Goal: Task Accomplishment & Management: Complete application form

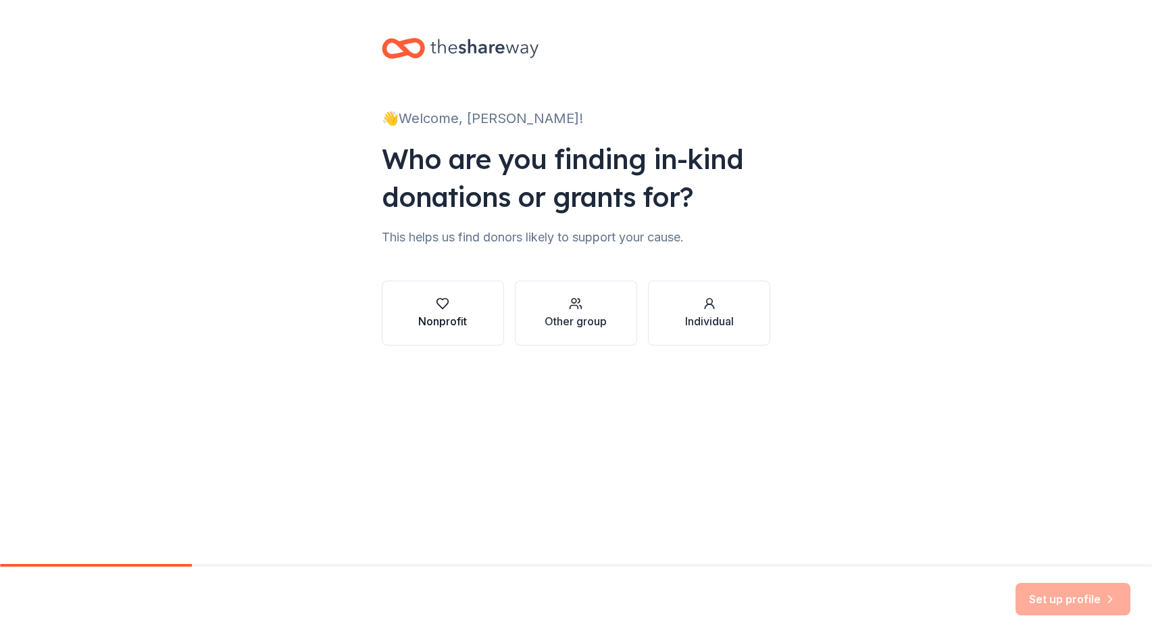
click at [447, 308] on icon "button" at bounding box center [443, 304] width 14 height 14
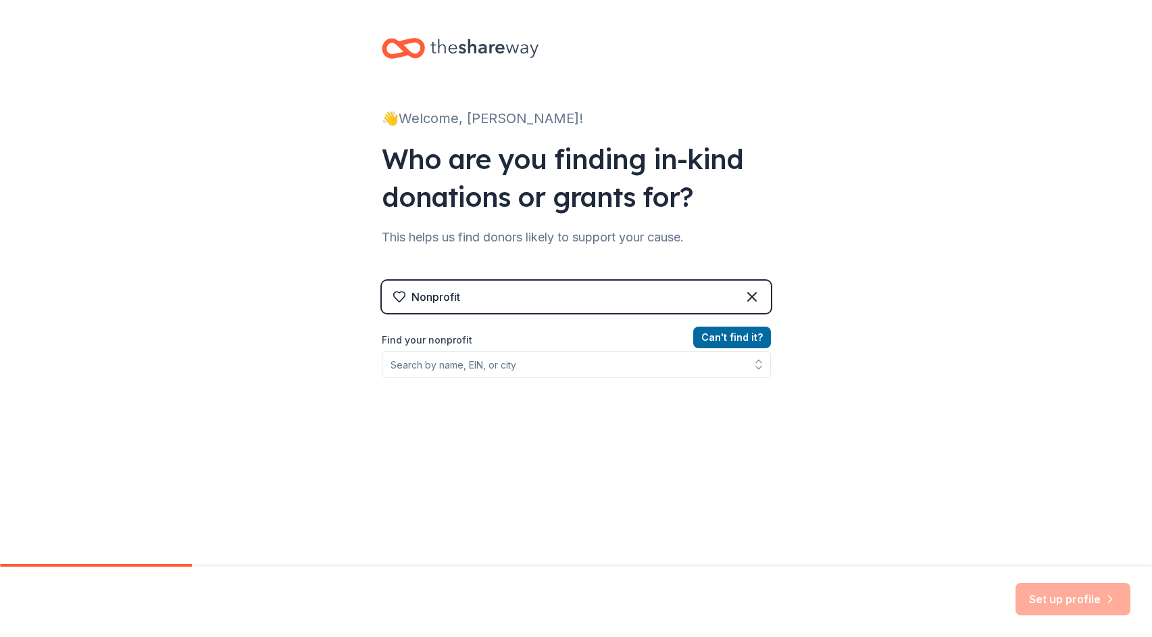
click at [544, 339] on label "Find your nonprofit" at bounding box center [576, 340] width 389 height 16
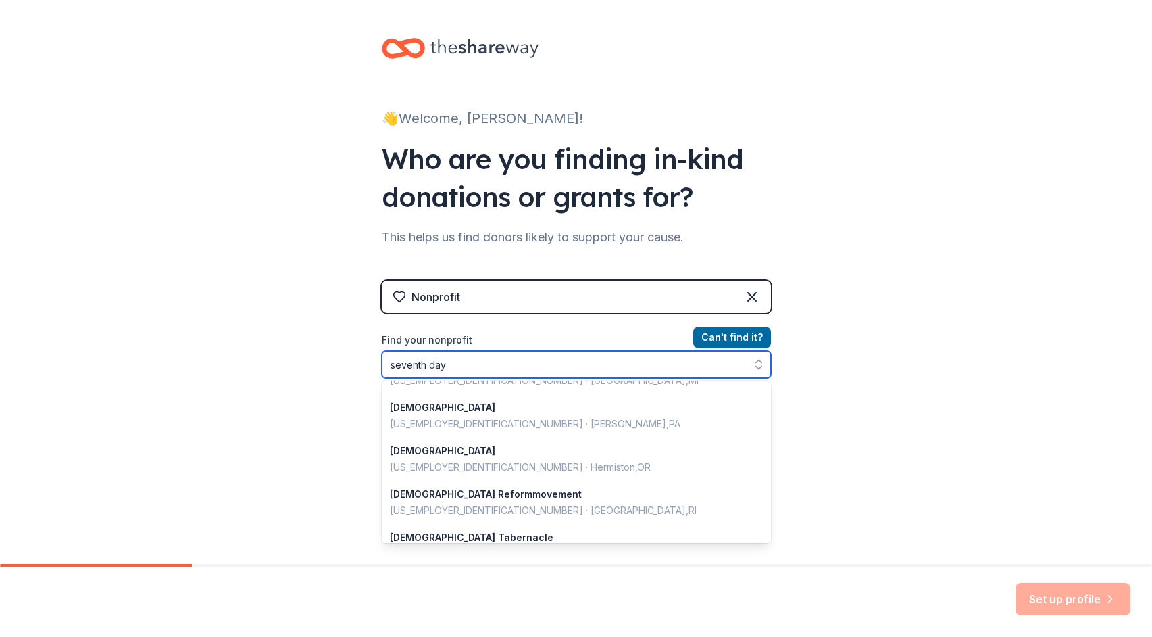
scroll to position [725, 0]
type input "s"
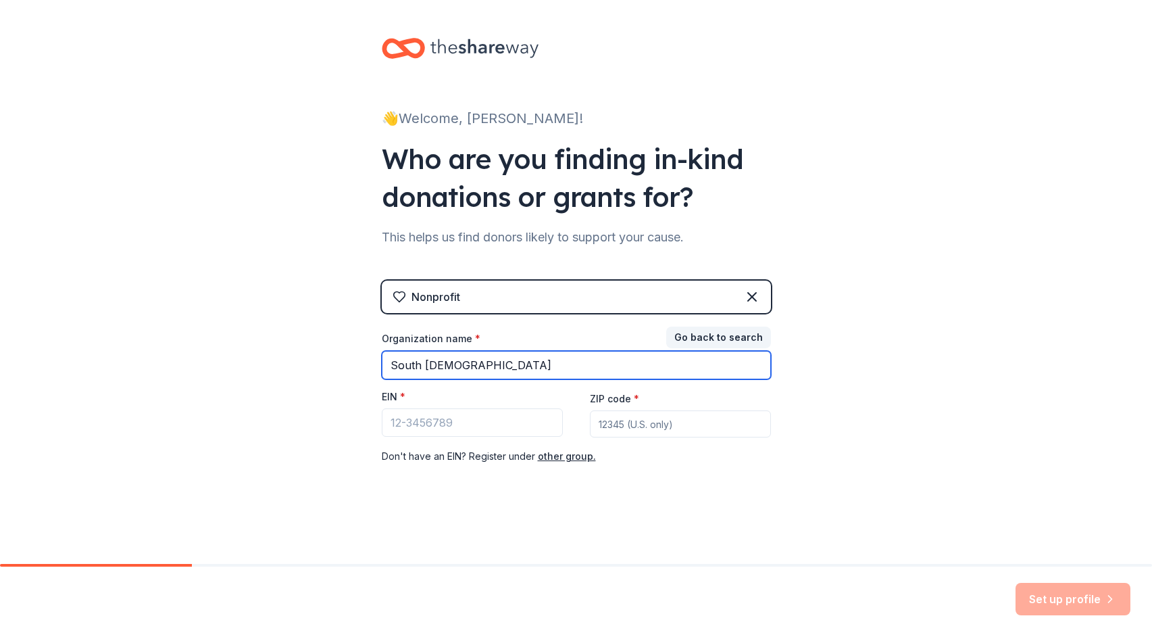
click at [758, 362] on input "South [DEMOGRAPHIC_DATA]" at bounding box center [576, 365] width 389 height 28
type input "South [DEMOGRAPHIC_DATA]"
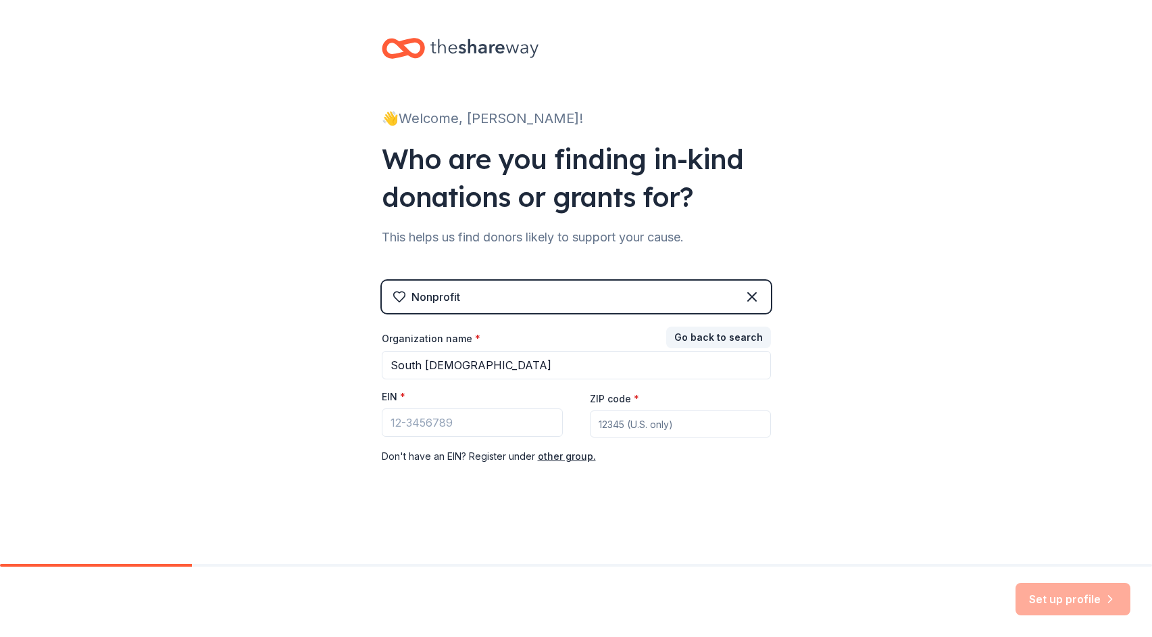
click at [804, 381] on div "👋 Welcome, [PERSON_NAME]! Who are you finding in-kind donations or grants for? …" at bounding box center [576, 278] width 1152 height 556
click at [653, 393] on div "ZIP code *" at bounding box center [680, 414] width 181 height 48
click at [629, 399] on label "ZIP code *" at bounding box center [614, 399] width 49 height 14
click at [629, 410] on input "ZIP code *" at bounding box center [680, 423] width 181 height 27
type input "90278"
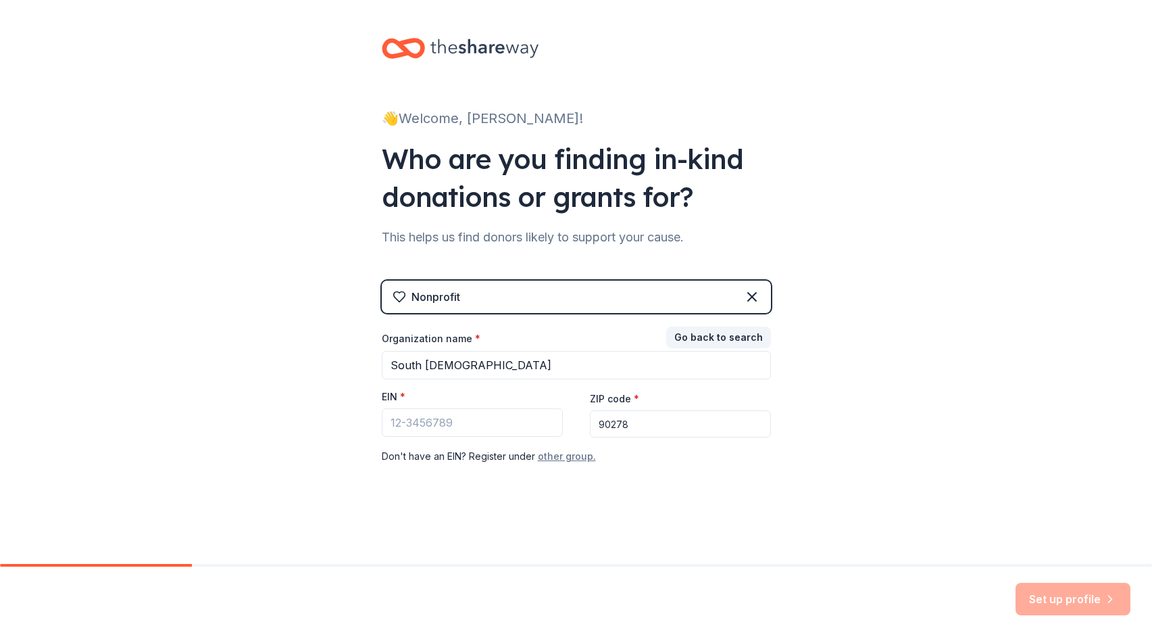
click at [560, 458] on button "other group." at bounding box center [567, 456] width 58 height 16
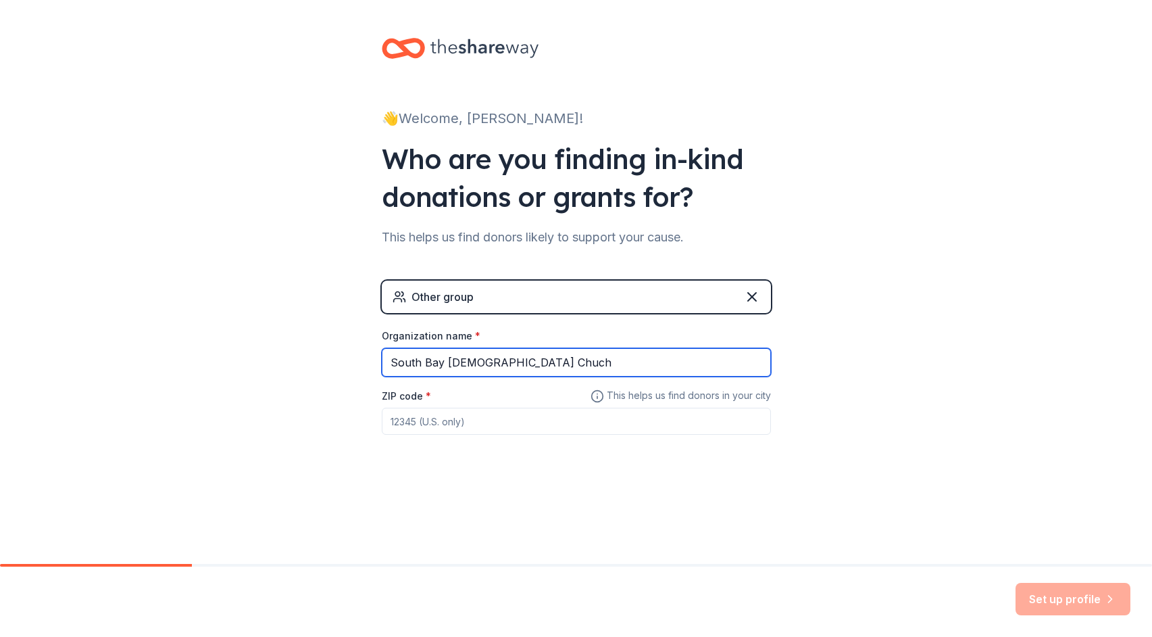
click at [518, 363] on input "South Bay [DEMOGRAPHIC_DATA] Chuch" at bounding box center [576, 362] width 389 height 28
type input "South [DEMOGRAPHIC_DATA]"
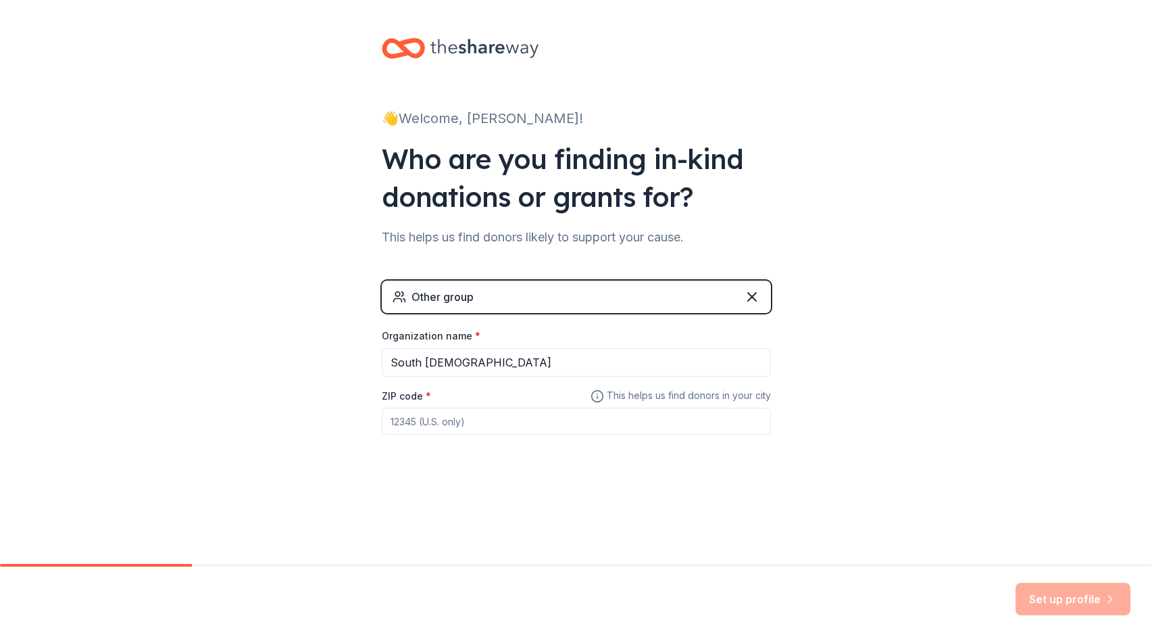
click at [443, 394] on div "ZIP code *" at bounding box center [576, 411] width 389 height 48
type input "90278"
click at [1043, 591] on button "Set up profile" at bounding box center [1073, 599] width 115 height 32
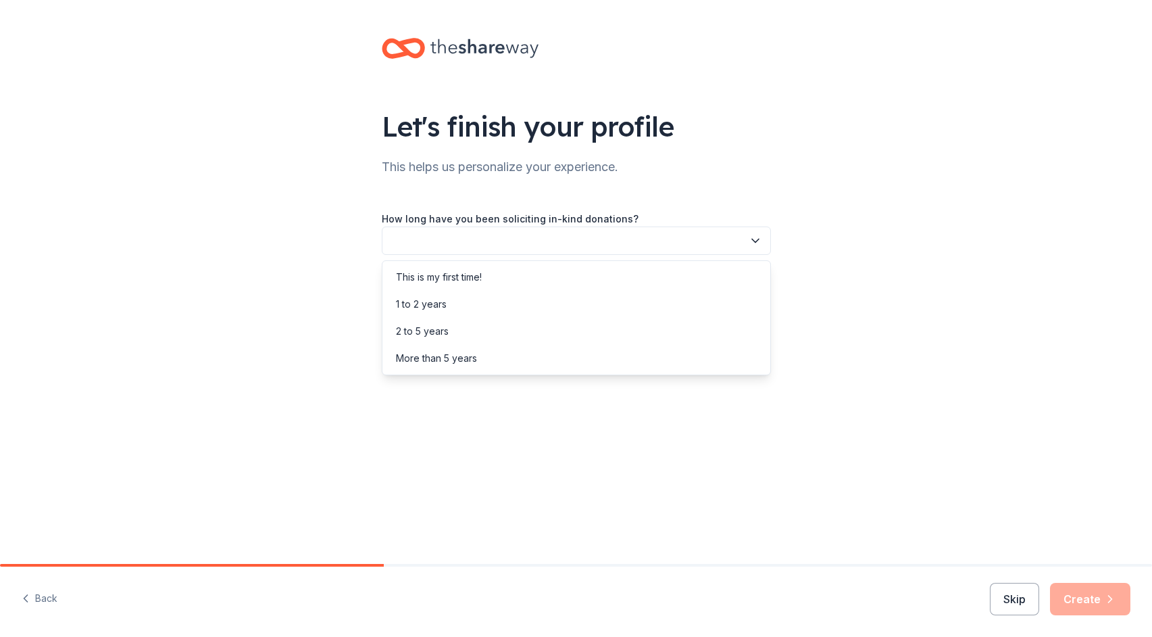
click at [755, 237] on icon "button" at bounding box center [756, 241] width 14 height 14
click at [461, 279] on div "This is my first time!" at bounding box center [439, 277] width 86 height 16
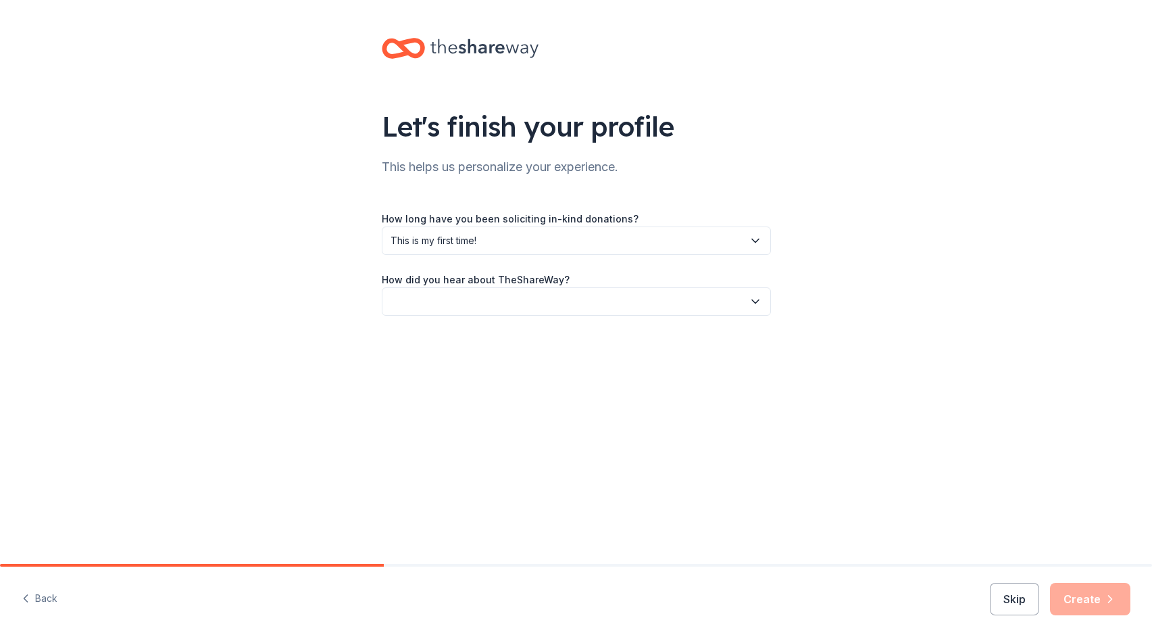
click at [480, 299] on button "button" at bounding box center [576, 301] width 389 height 28
click at [452, 364] on div "Online search" at bounding box center [426, 365] width 61 height 16
click at [1083, 595] on button "Create" at bounding box center [1090, 599] width 80 height 32
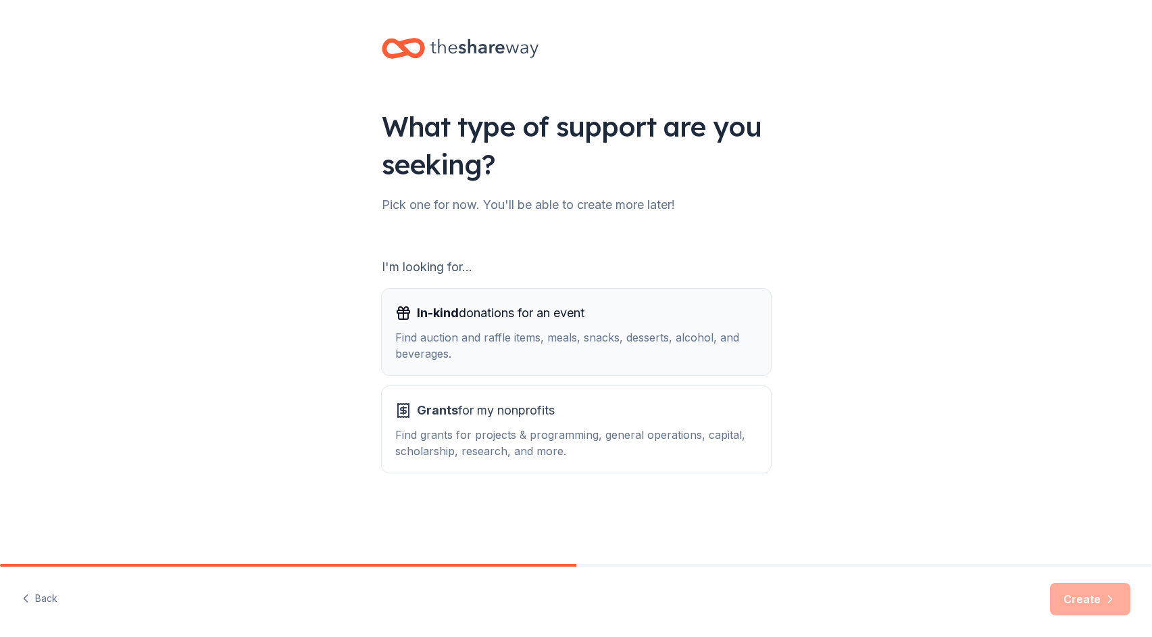
click at [593, 325] on div "In-kind donations for an event Find auction and raffle items, meals, snacks, de…" at bounding box center [576, 331] width 362 height 59
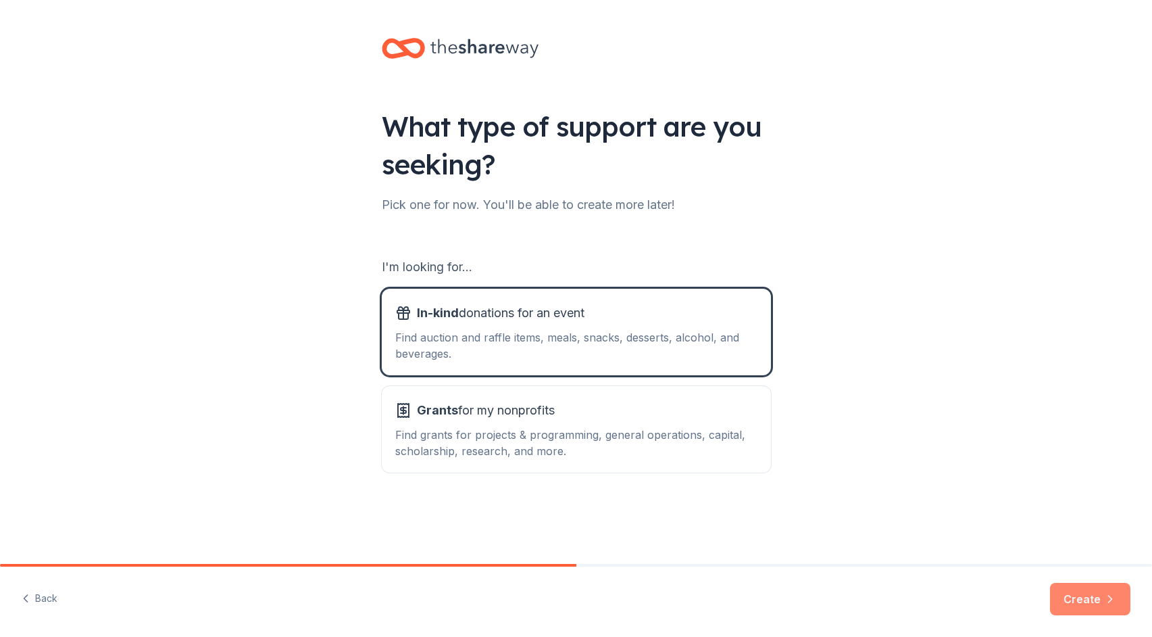
click at [1088, 591] on button "Create" at bounding box center [1090, 599] width 80 height 32
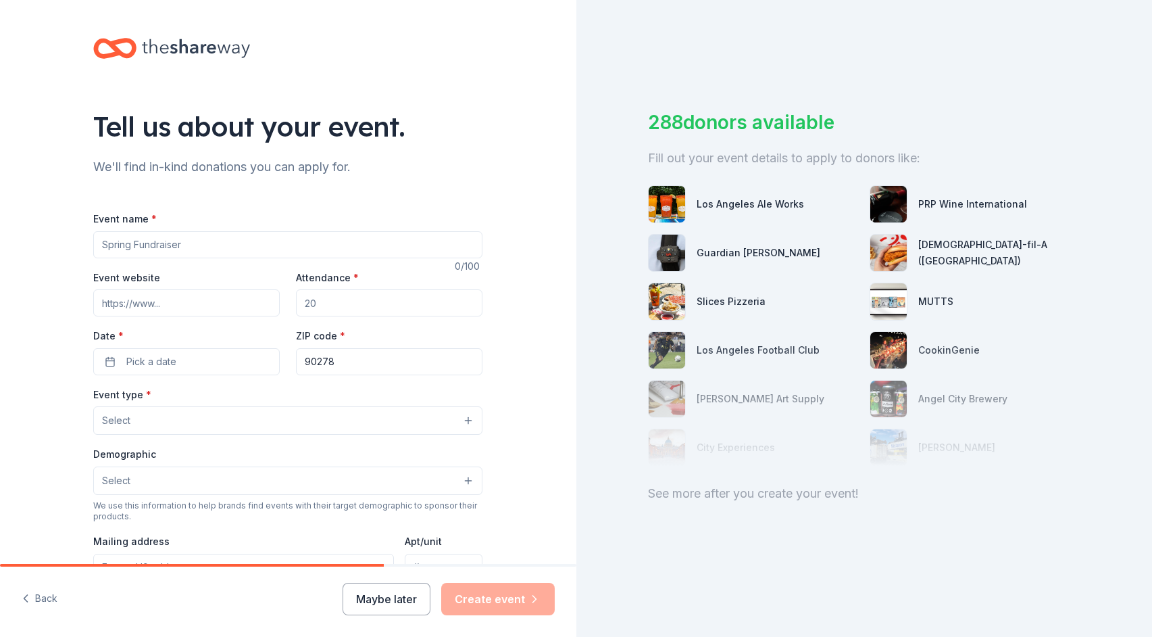
click at [200, 304] on input "Event website" at bounding box center [186, 302] width 187 height 27
type input "[DOMAIN_NAME]"
click at [323, 306] on input "Attendance *" at bounding box center [389, 302] width 187 height 27
type input "150"
click at [232, 359] on button "Pick a date" at bounding box center [186, 361] width 187 height 27
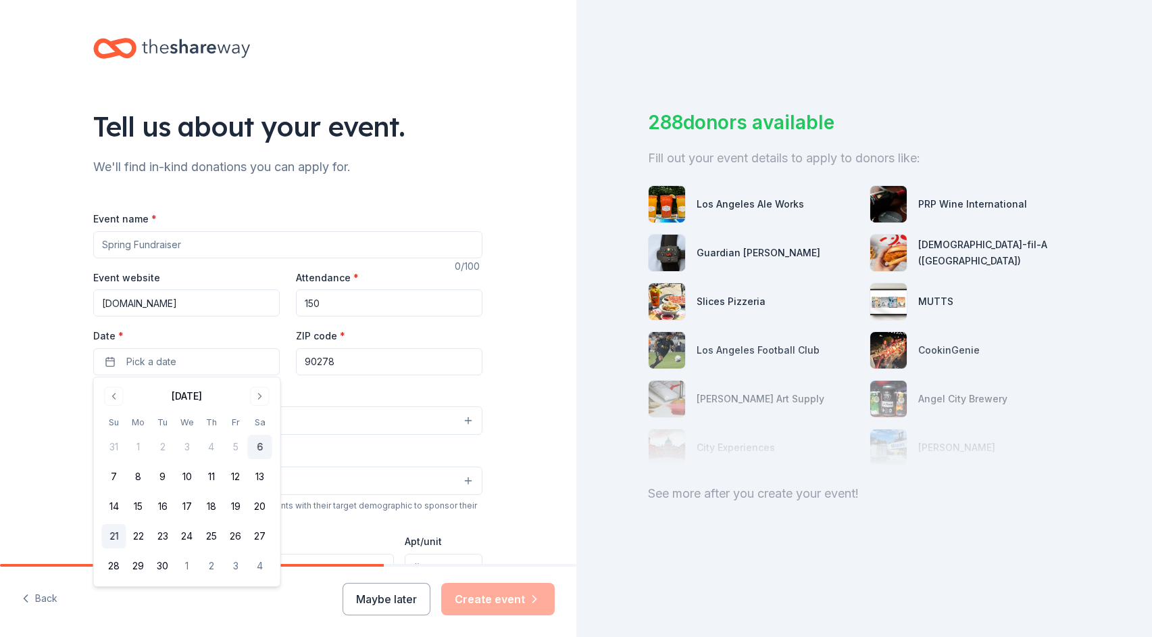
click at [114, 534] on button "21" at bounding box center [114, 536] width 24 height 24
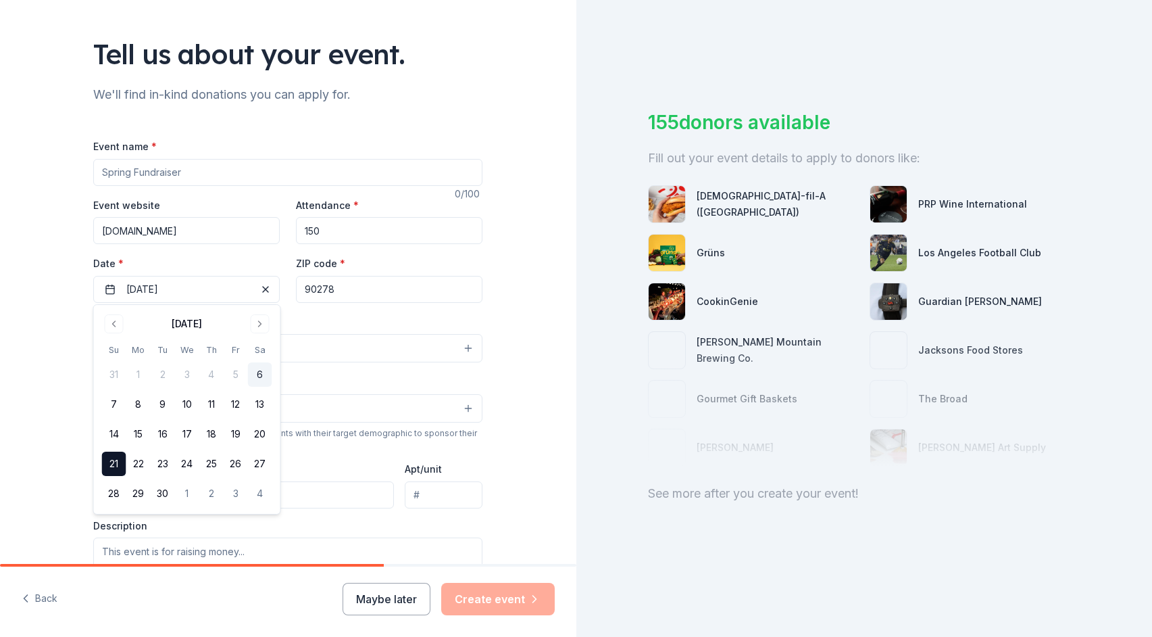
scroll to position [73, 0]
click at [41, 343] on div "Tell us about your event. We'll find in-kind donations you can apply for. Event…" at bounding box center [288, 376] width 576 height 899
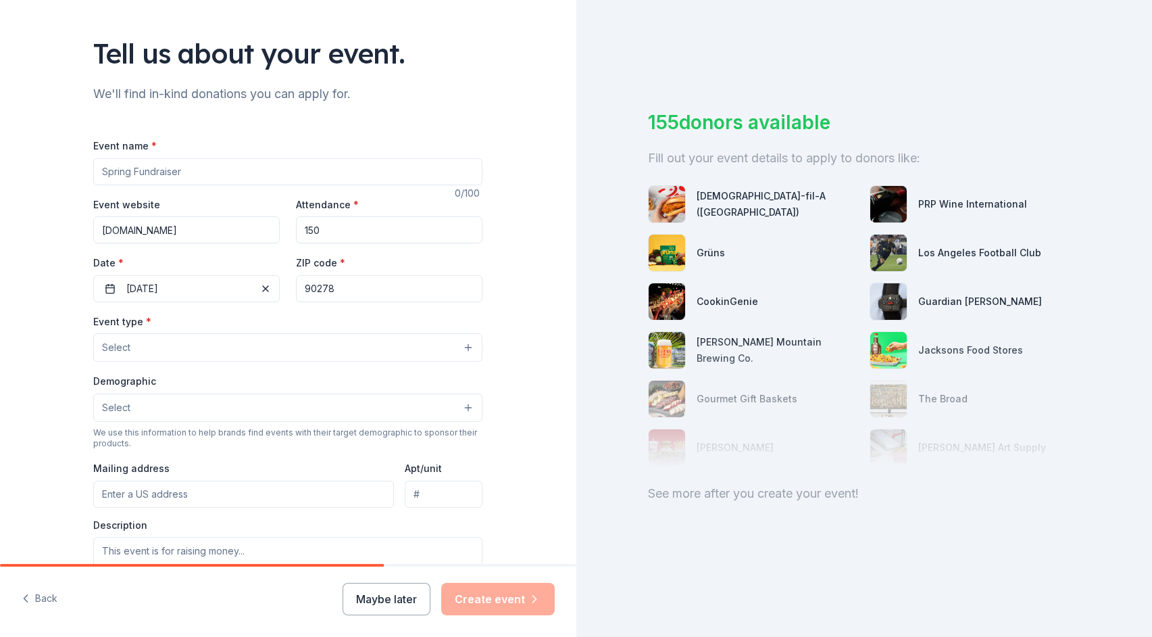
click at [366, 343] on button "Select" at bounding box center [287, 347] width 389 height 28
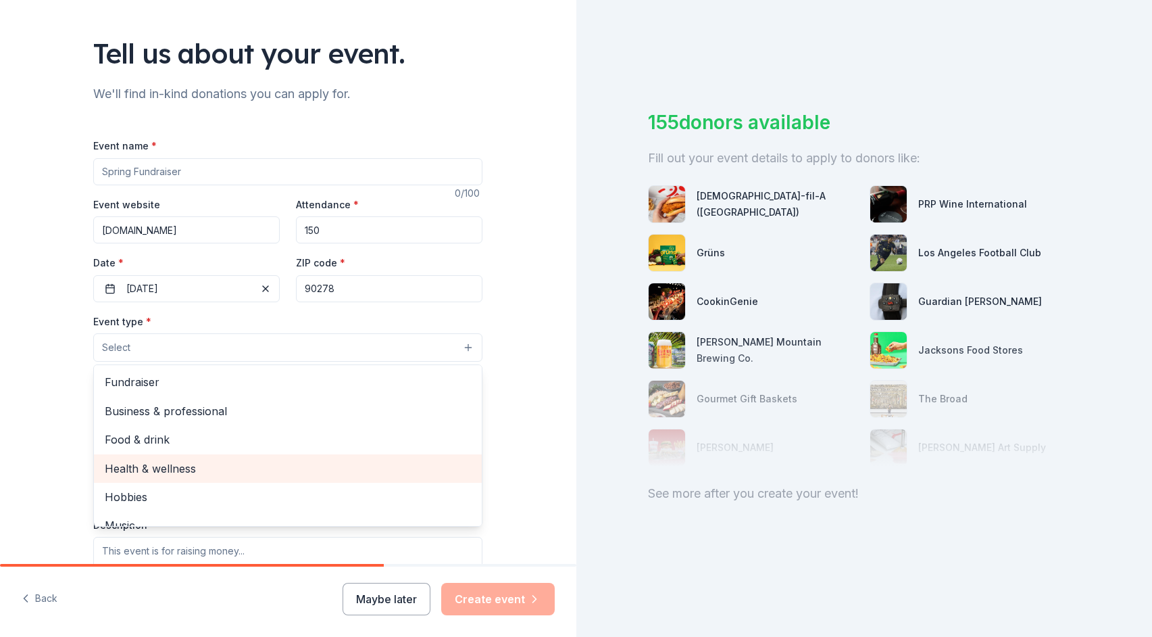
click at [178, 464] on span "Health & wellness" at bounding box center [288, 469] width 366 height 18
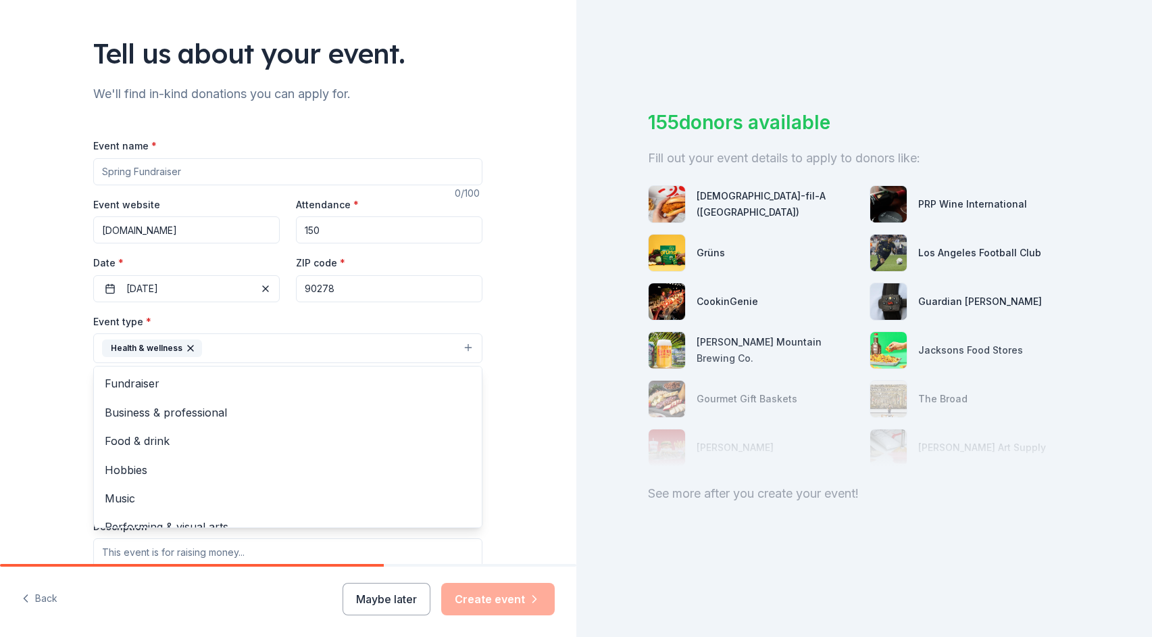
click at [14, 428] on div "Tell us about your event. We'll find in-kind donations you can apply for. Event…" at bounding box center [288, 377] width 576 height 901
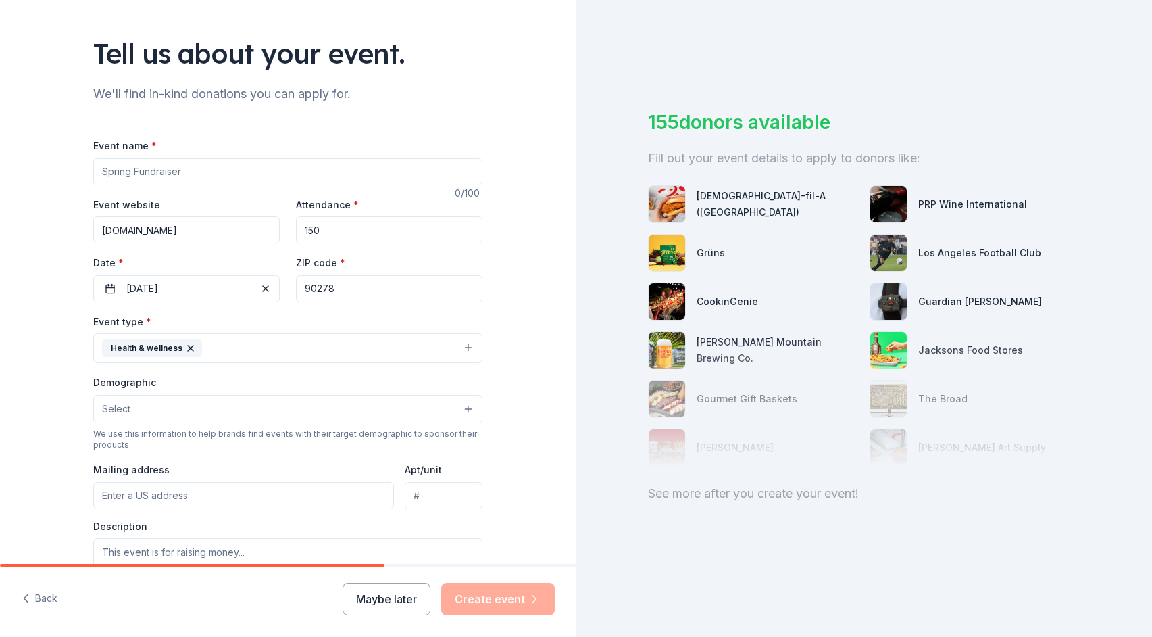
click at [156, 405] on button "Select" at bounding box center [287, 409] width 389 height 28
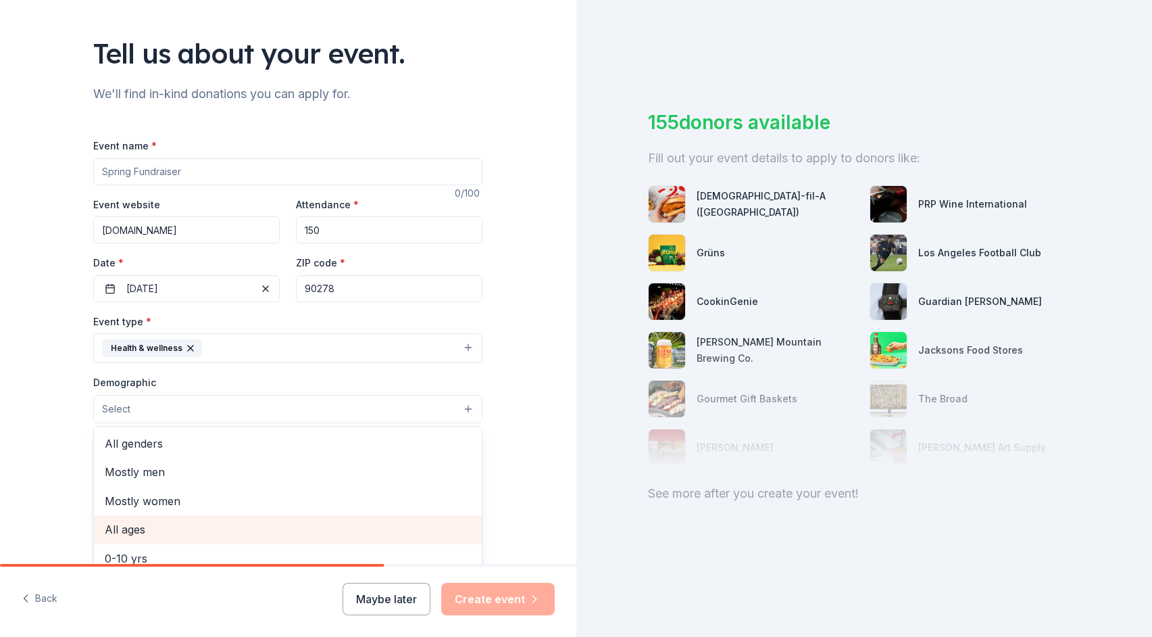
scroll to position [0, 0]
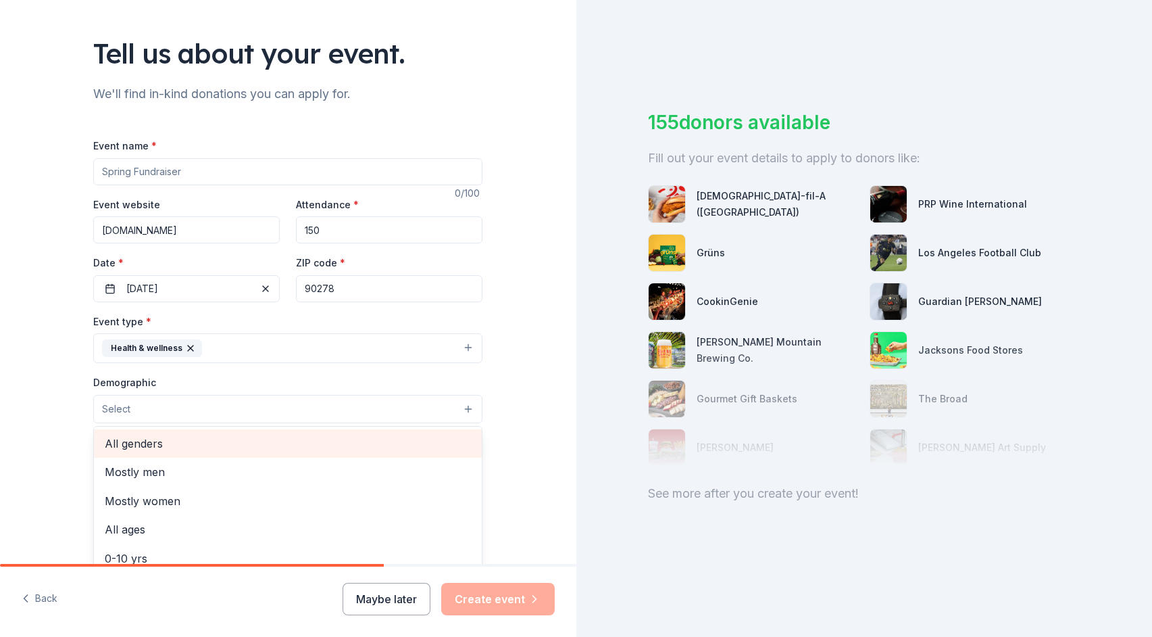
click at [150, 445] on span "All genders" at bounding box center [288, 444] width 366 height 18
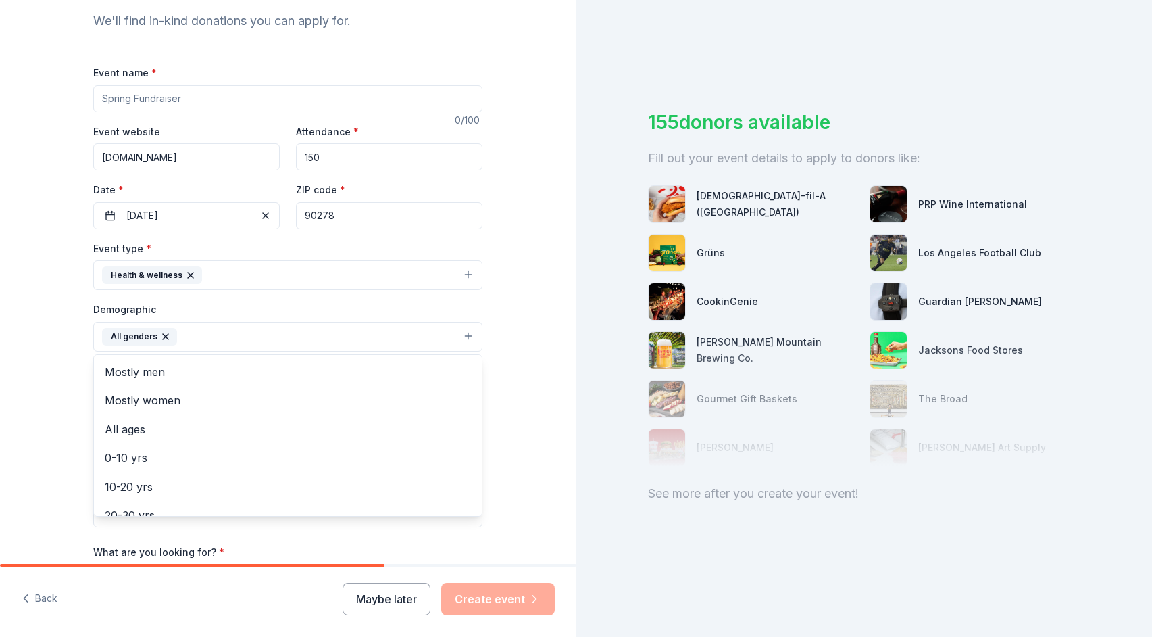
scroll to position [149, 0]
click at [48, 459] on div "Tell us about your event. We'll find in-kind donations you can apply for. Event…" at bounding box center [288, 302] width 576 height 902
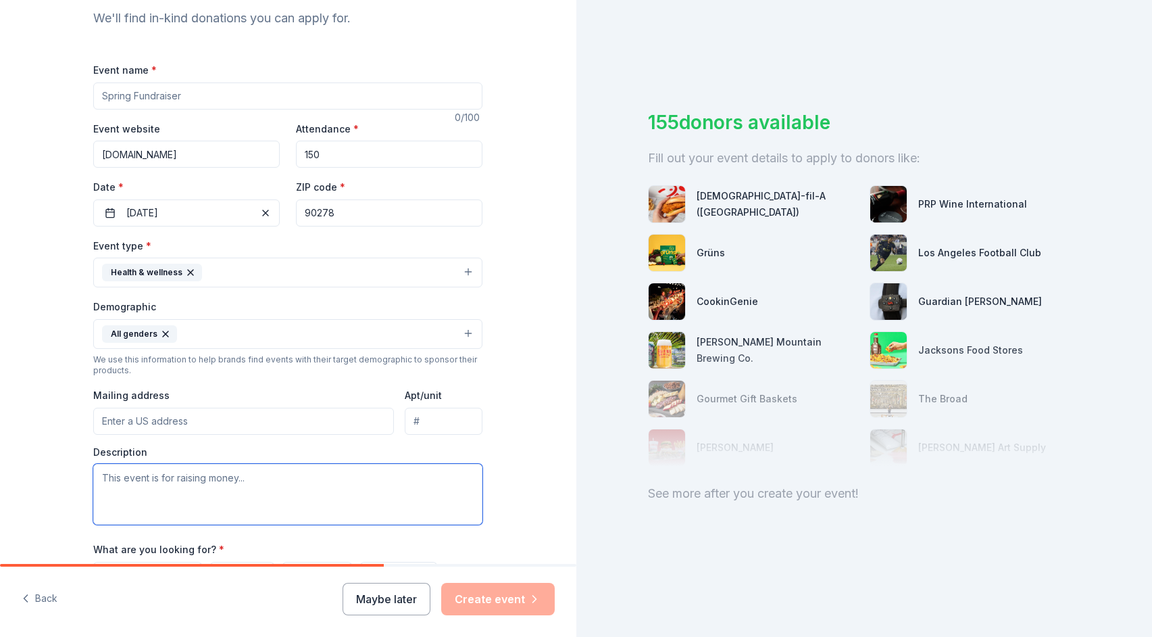
click at [256, 474] on textarea at bounding box center [287, 494] width 389 height 61
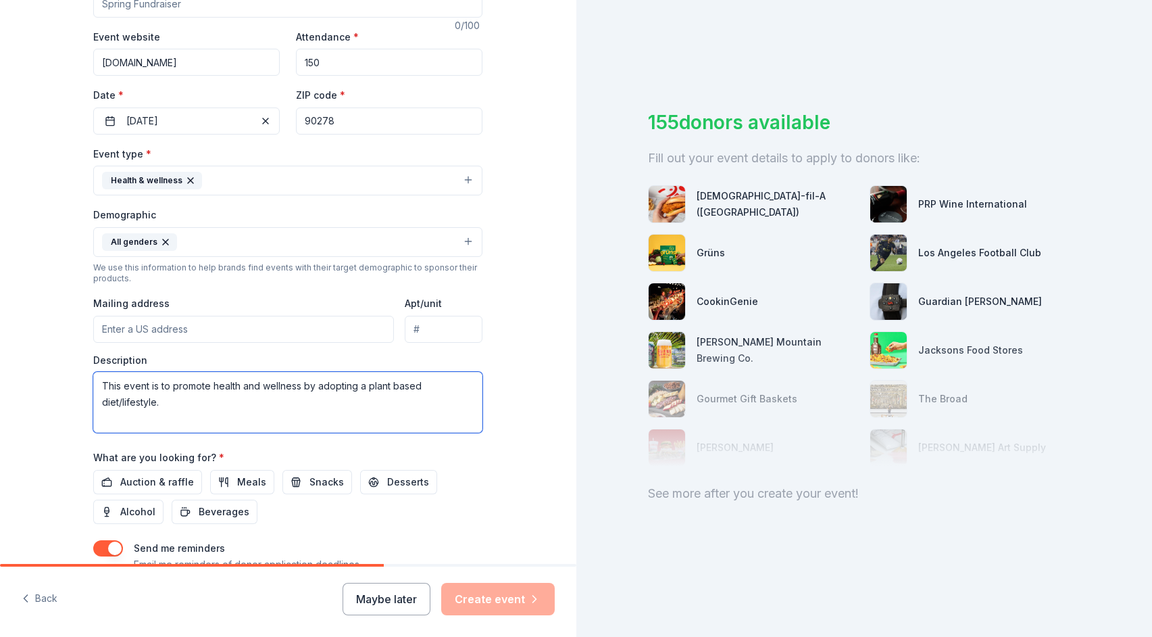
scroll to position [252, 0]
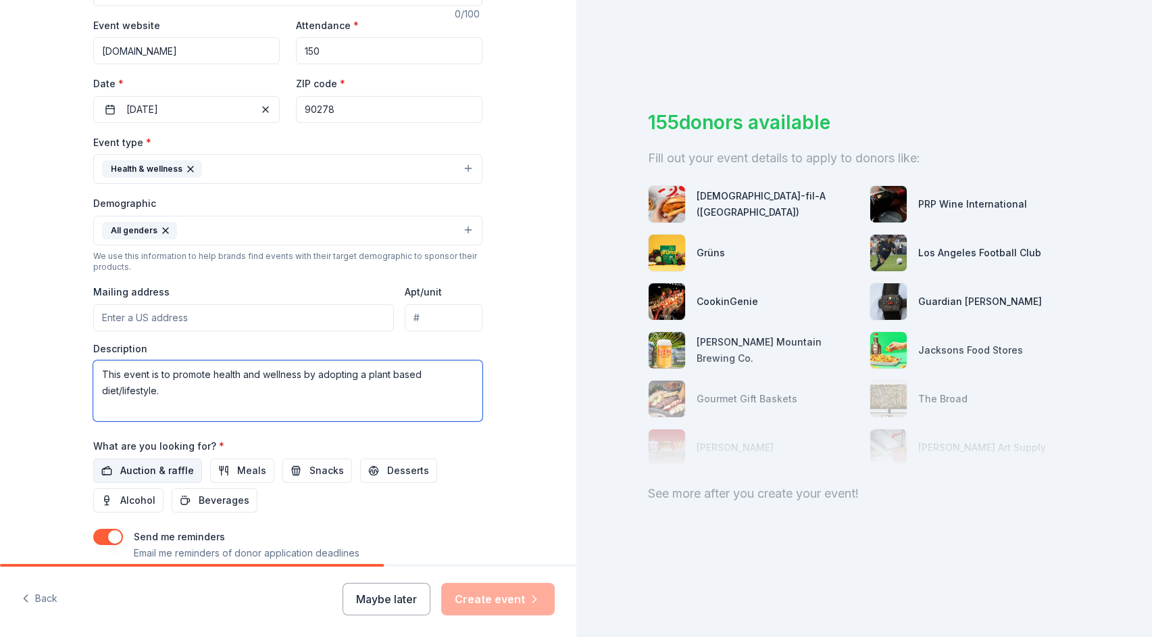
type textarea "This event is to promote health and wellness by adopting a plant based diet/lif…"
click at [164, 466] on span "Auction & raffle" at bounding box center [157, 470] width 74 height 16
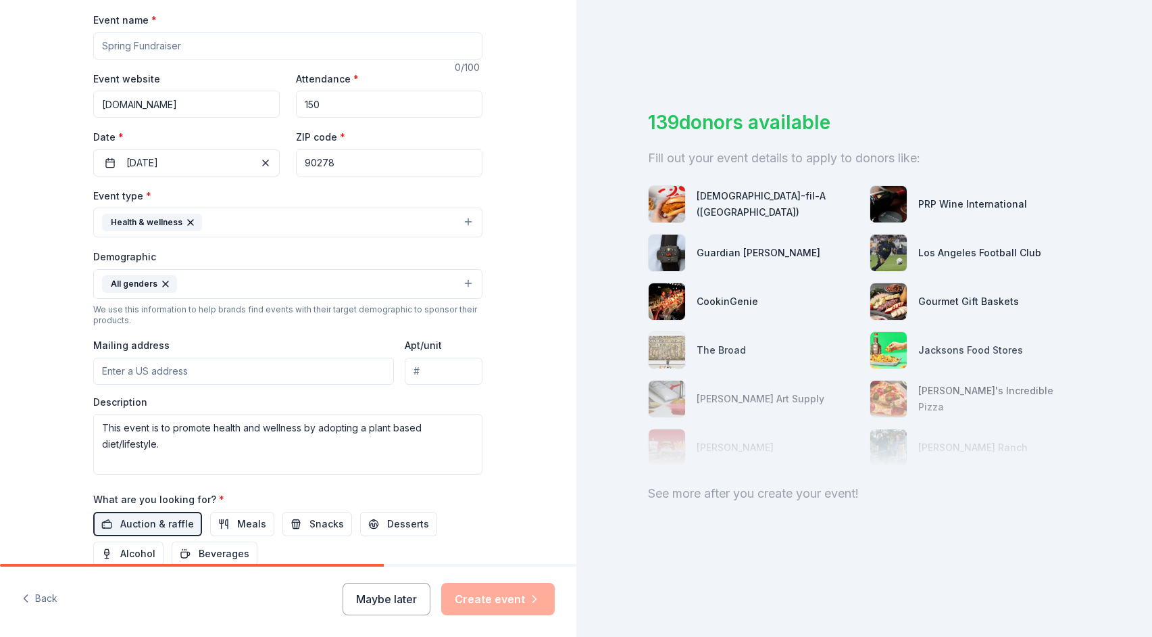
scroll to position [193, 0]
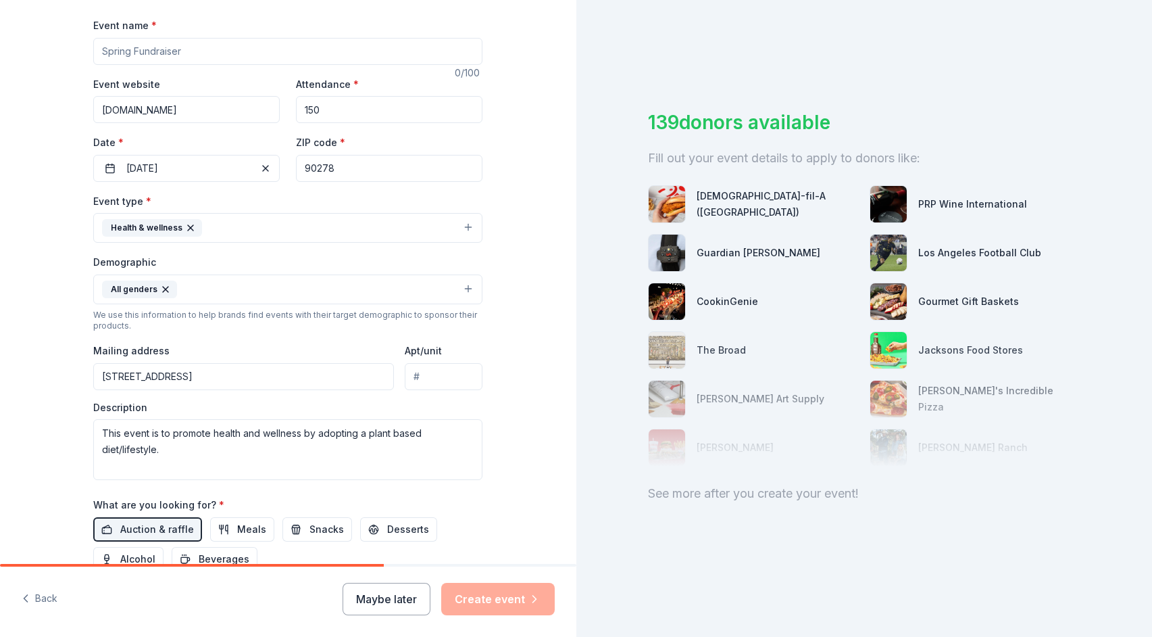
type input "[STREET_ADDRESS]"
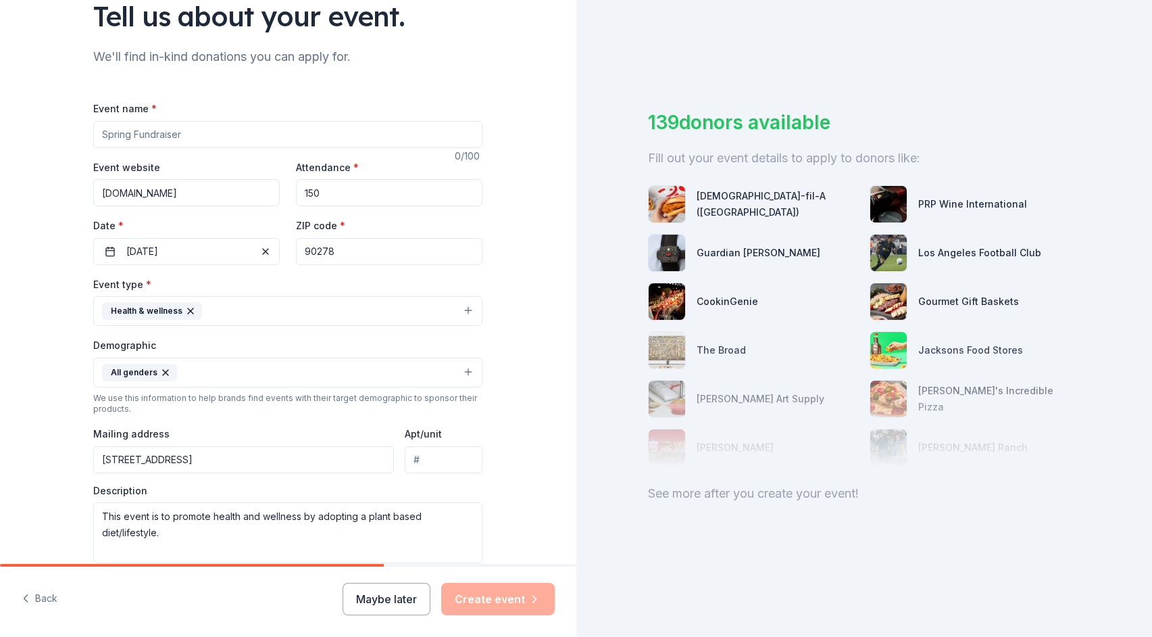
scroll to position [97, 0]
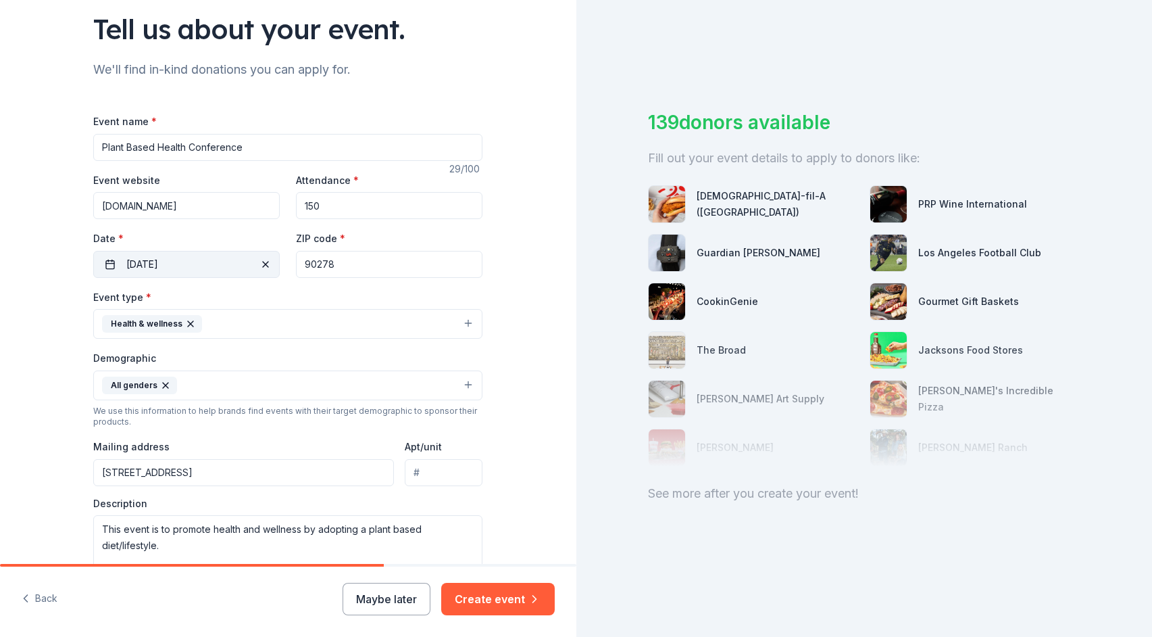
type input "Plant Based Health Conference"
click at [265, 258] on span "button" at bounding box center [265, 264] width 16 height 16
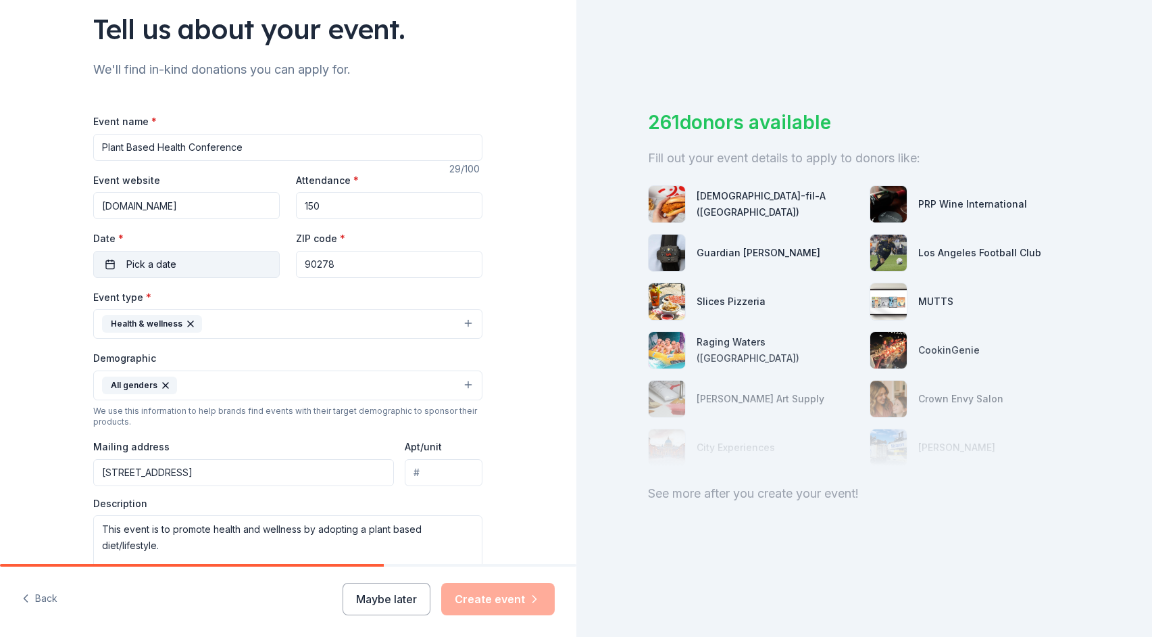
click at [265, 258] on button "Pick a date" at bounding box center [186, 264] width 187 height 27
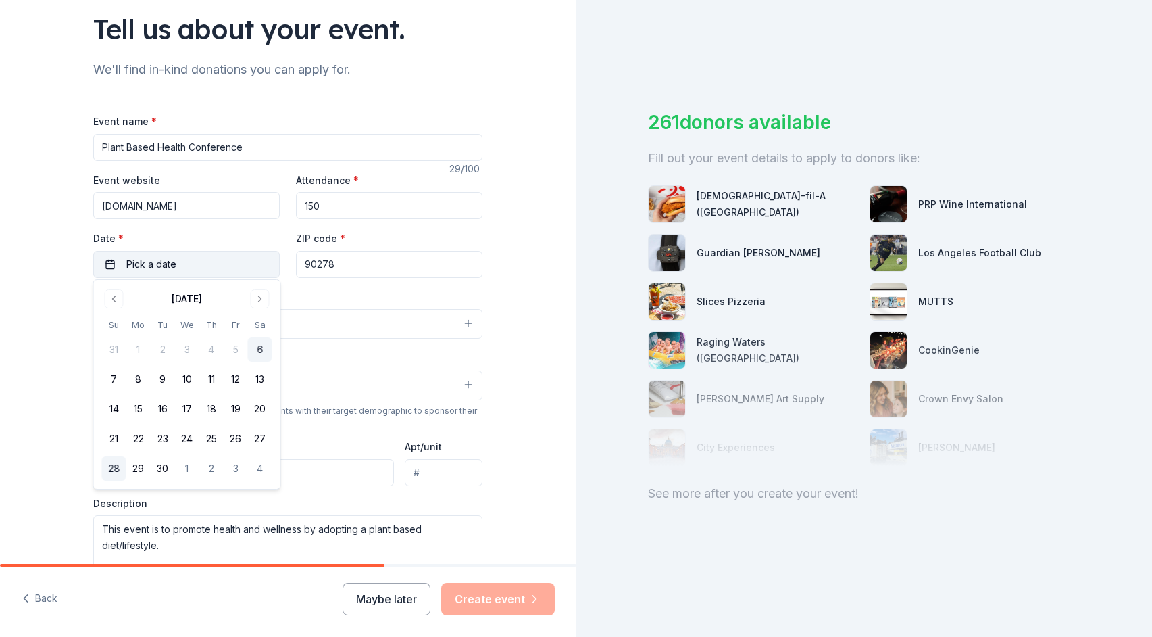
click at [114, 466] on button "28" at bounding box center [114, 468] width 24 height 24
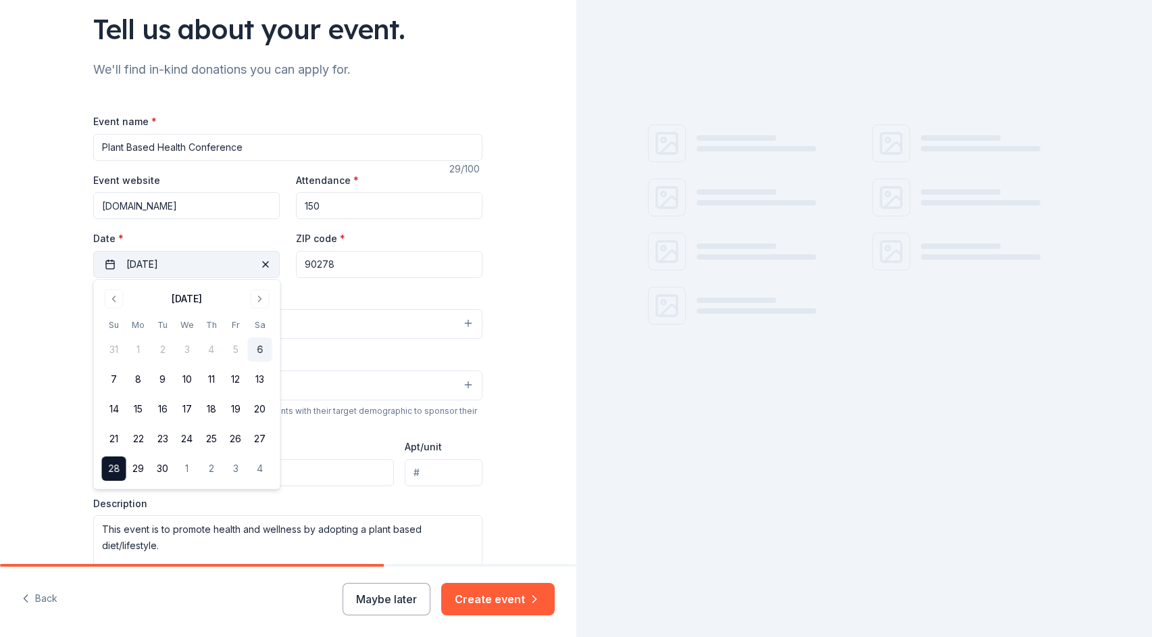
click at [26, 383] on div "Tell us about your event. We'll find in-kind donations you can apply for. Event…" at bounding box center [288, 354] width 576 height 902
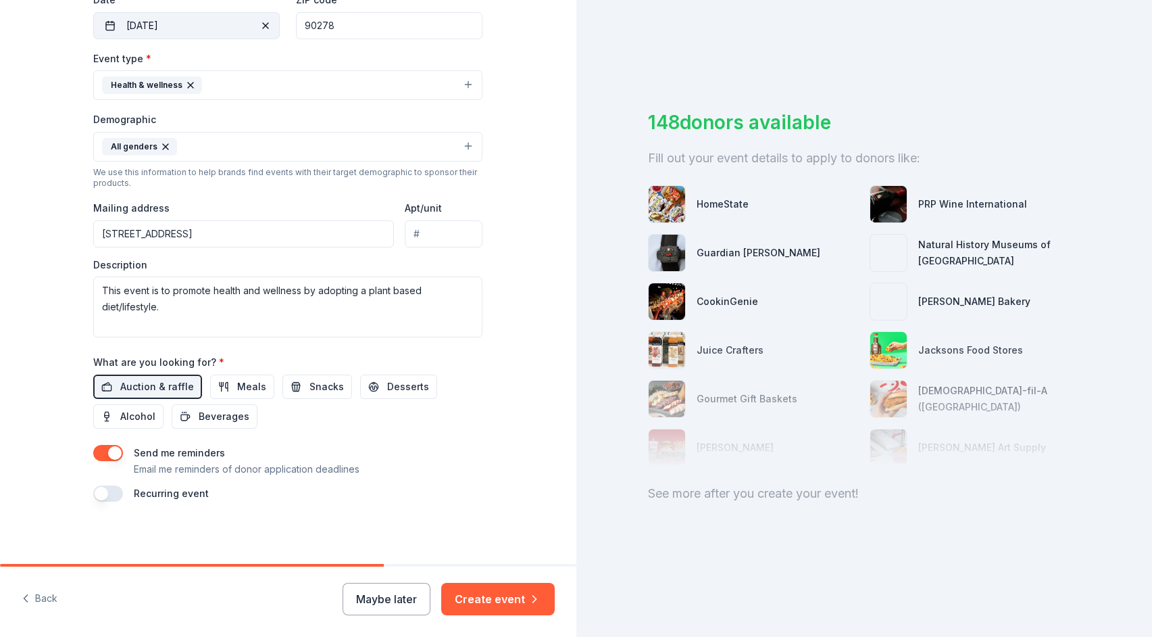
scroll to position [335, 0]
click at [472, 593] on button "Create event" at bounding box center [498, 599] width 114 height 32
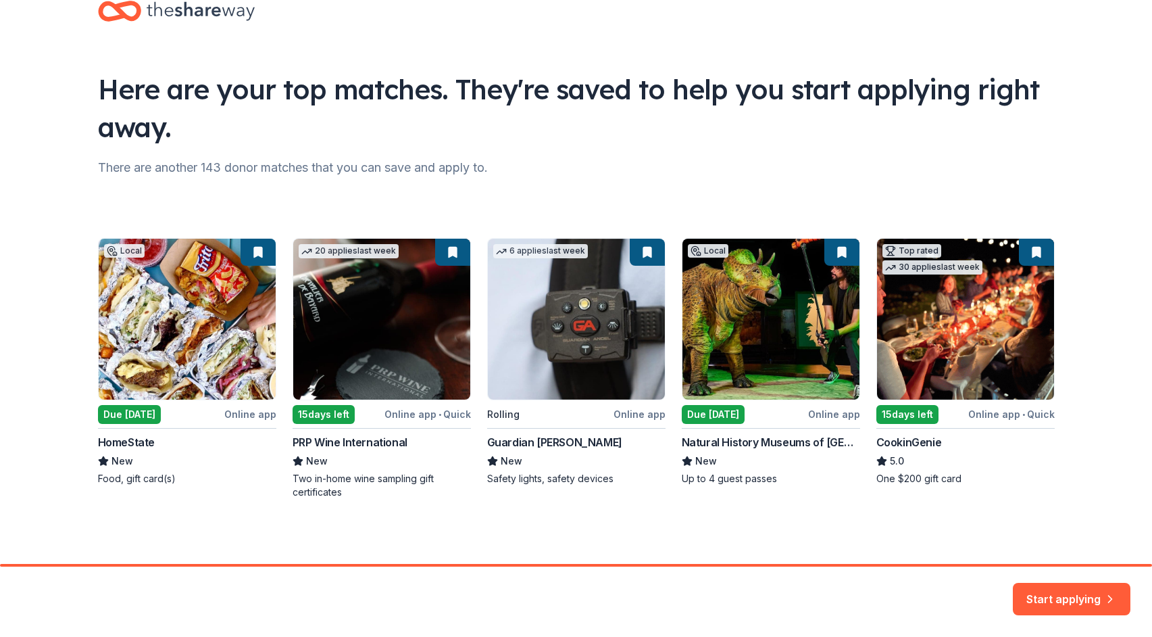
scroll to position [37, 0]
click at [1069, 587] on button "Start applying" at bounding box center [1072, 590] width 118 height 32
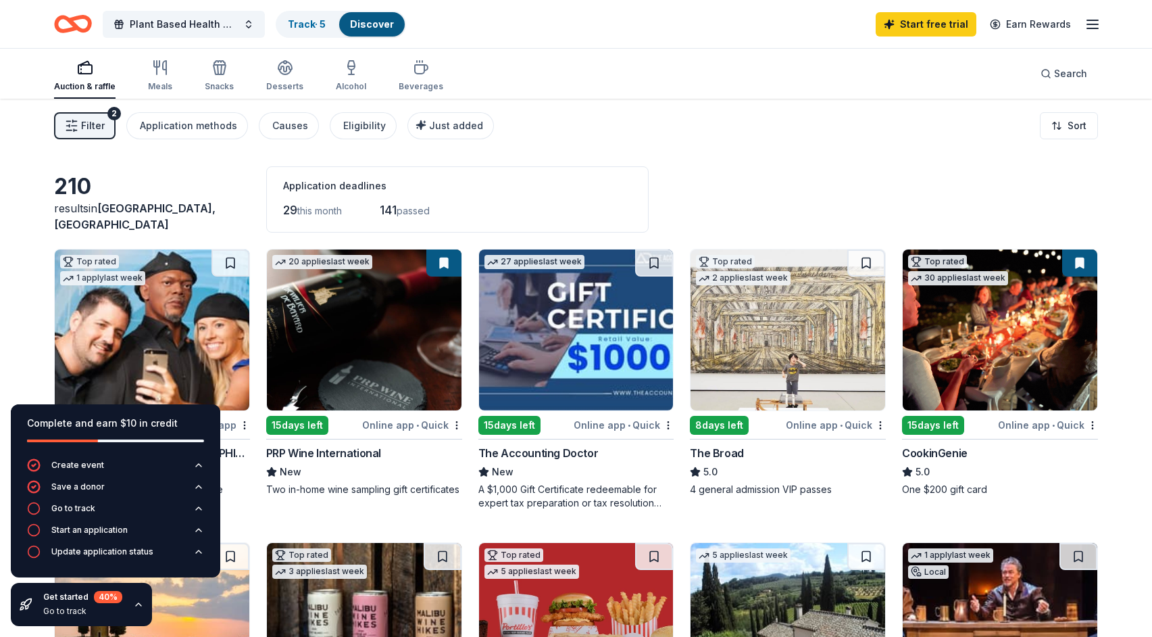
click at [799, 141] on div "Filter 2 Application methods Causes Eligibility Just added Sort" at bounding box center [576, 126] width 1152 height 54
click at [1095, 21] on icon "button" at bounding box center [1093, 24] width 16 height 16
